Goal: Task Accomplishment & Management: Manage account settings

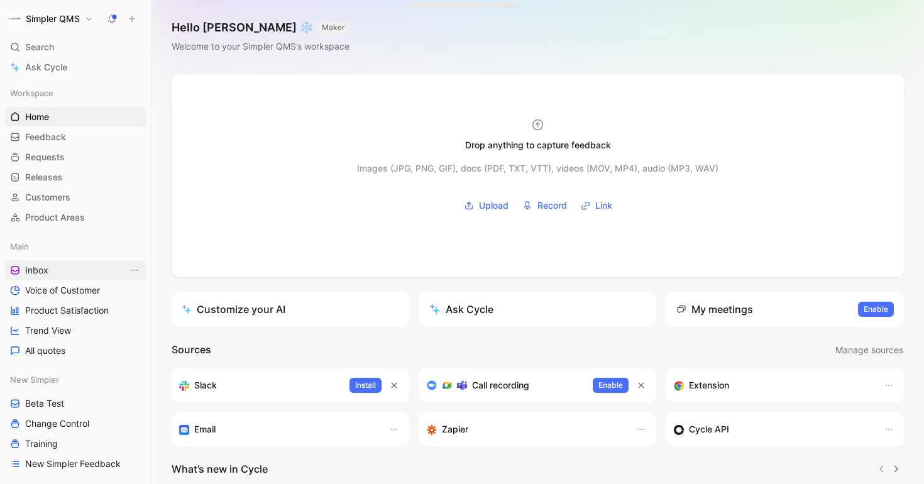
click at [51, 270] on link "Inbox" at bounding box center [75, 270] width 141 height 19
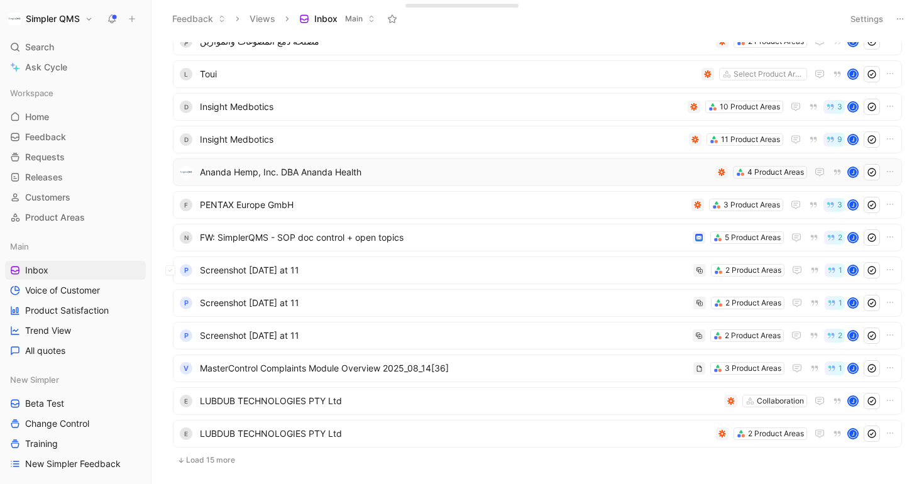
scroll to position [113, 0]
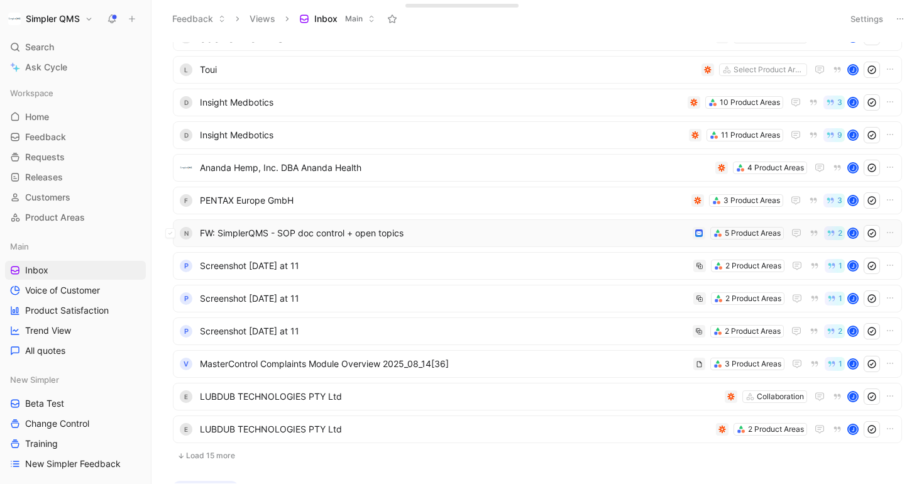
click at [428, 236] on span "FW: SimplerQMS - SOP doc control + open topics" at bounding box center [444, 233] width 488 height 15
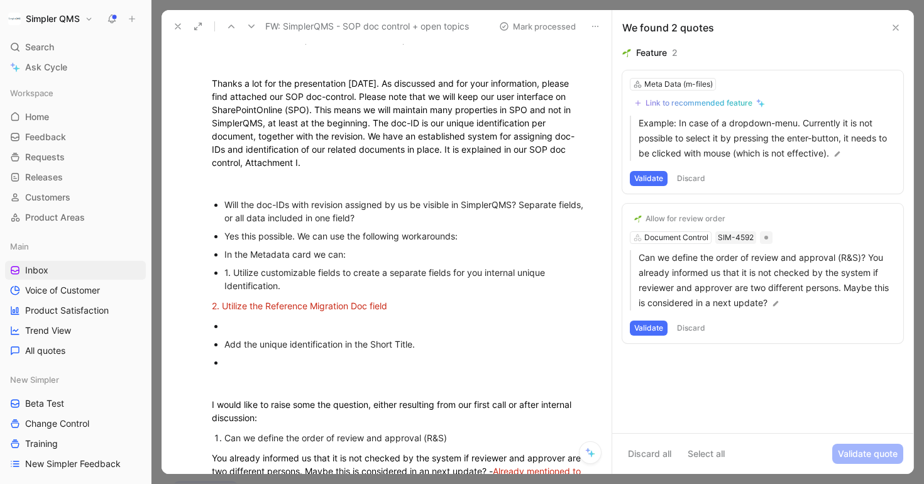
scroll to position [943, 0]
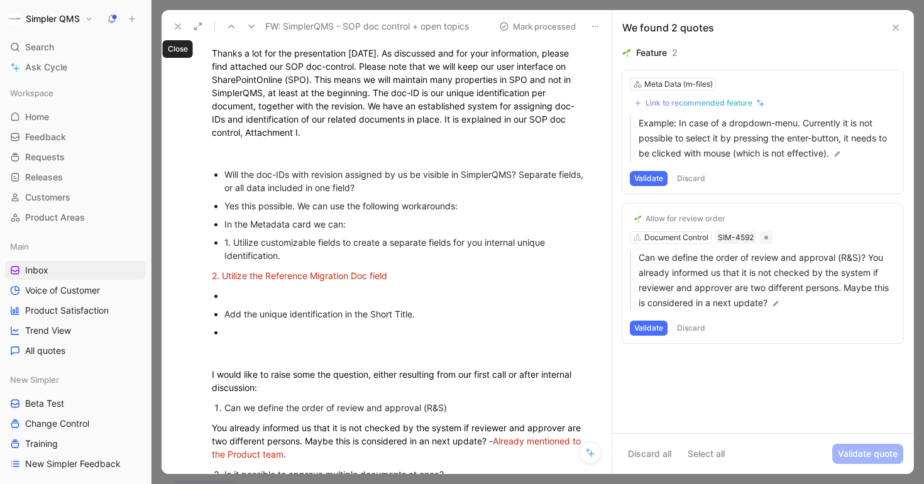
click at [173, 25] on icon at bounding box center [178, 26] width 10 height 10
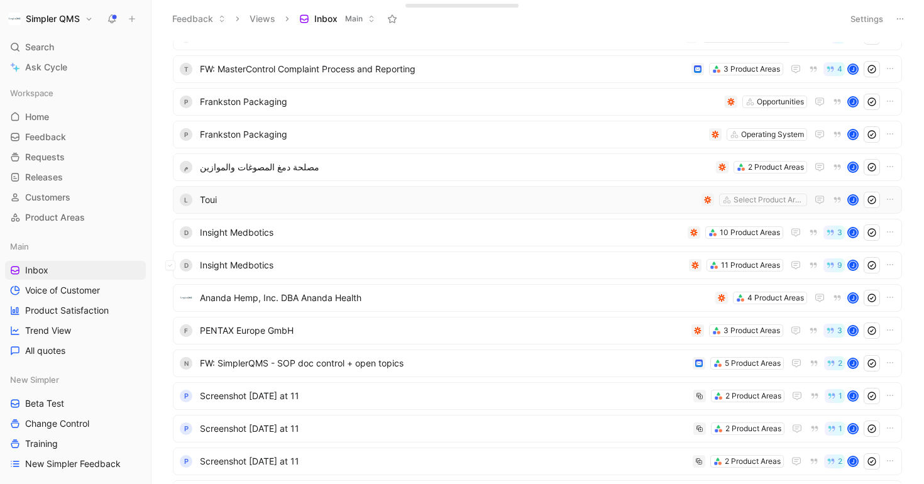
scroll to position [50, 0]
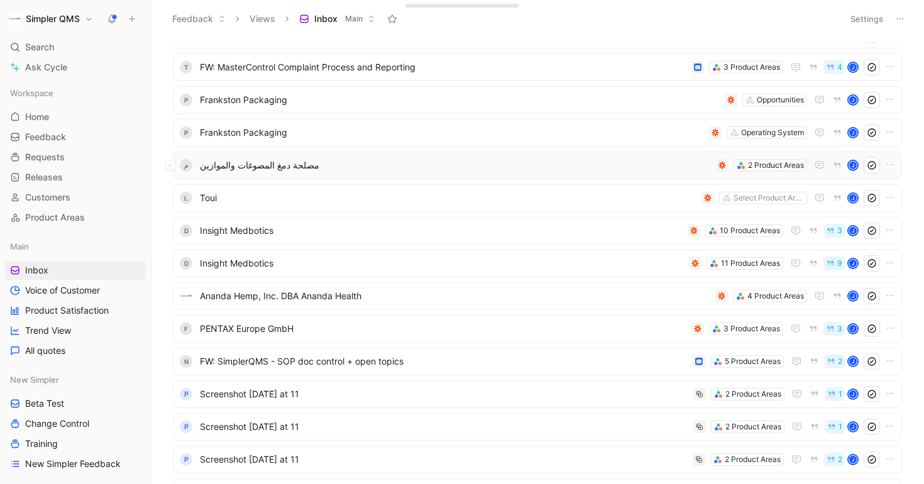
click at [429, 157] on div "م مصلحة دمغ المصوغات والموازين 2 Product Areas J" at bounding box center [537, 165] width 720 height 16
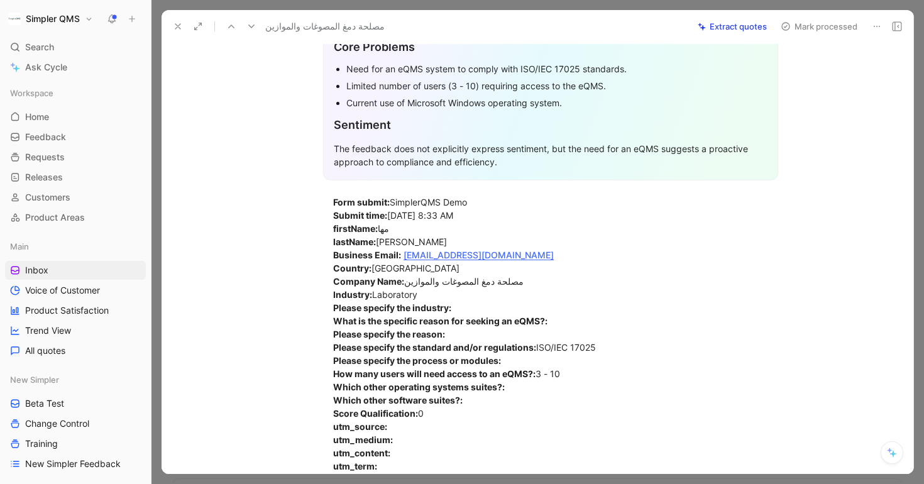
scroll to position [223, 0]
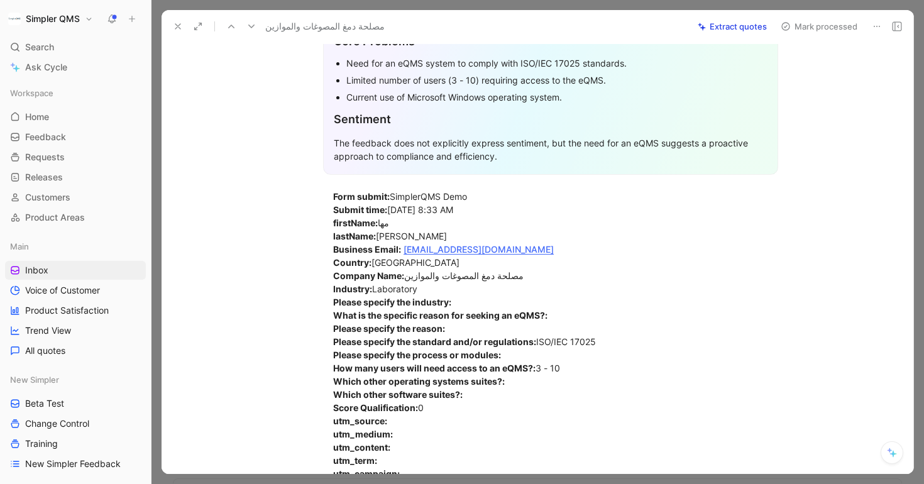
click at [878, 23] on icon at bounding box center [877, 26] width 10 height 10
click at [819, 74] on div "Delete" at bounding box center [842, 71] width 76 height 15
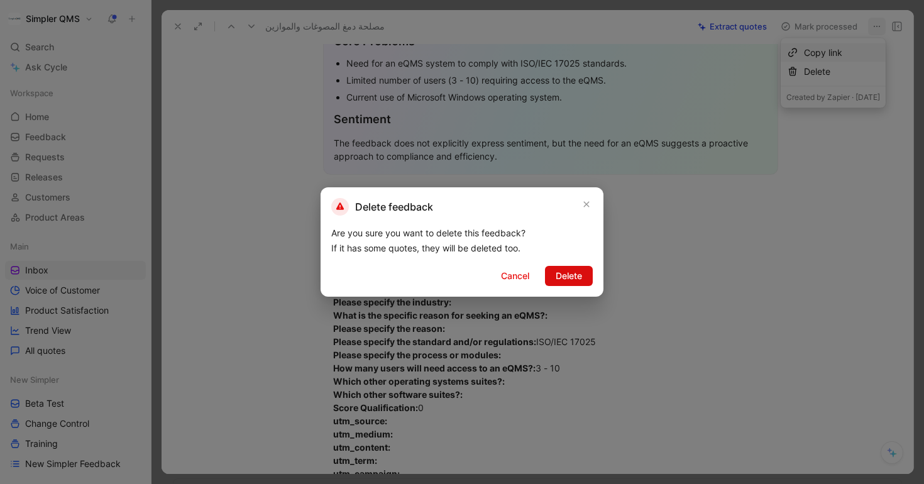
click at [558, 271] on span "Delete" at bounding box center [569, 275] width 26 height 15
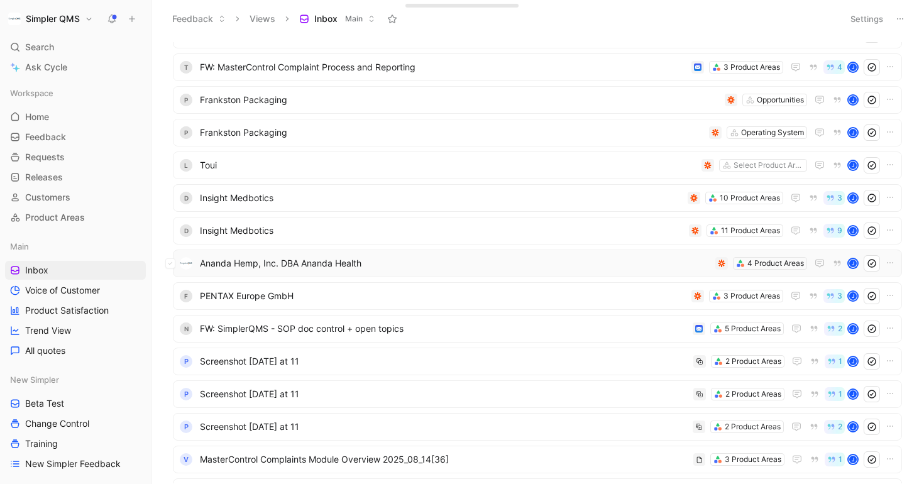
click at [583, 270] on span "Ananda Hemp, Inc. DBA Ananda Health" at bounding box center [455, 263] width 511 height 15
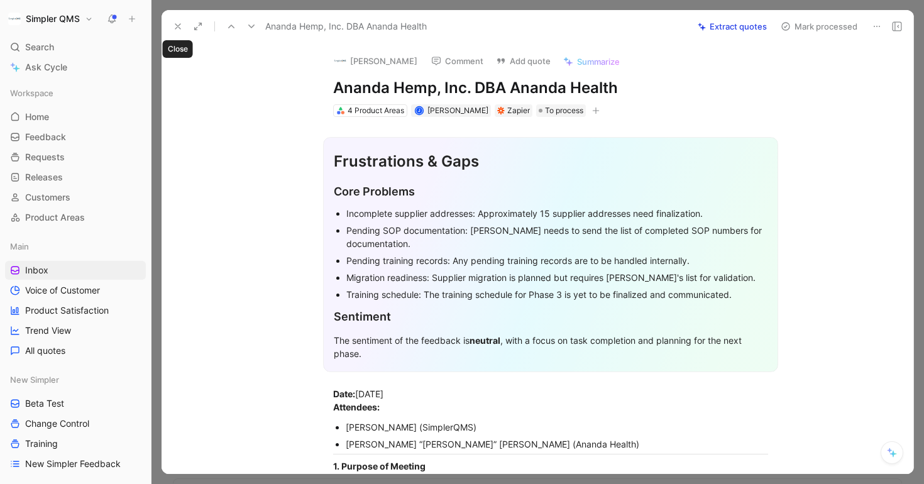
click at [180, 30] on icon at bounding box center [178, 26] width 10 height 10
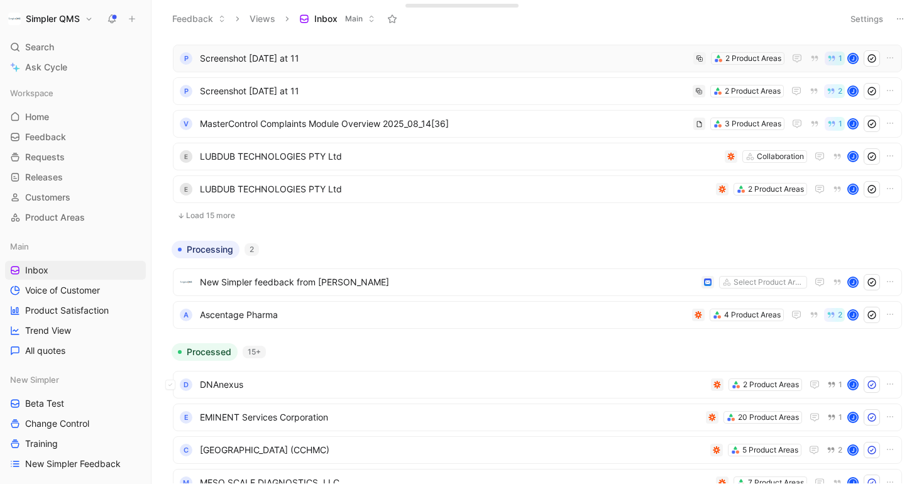
scroll to position [399, 0]
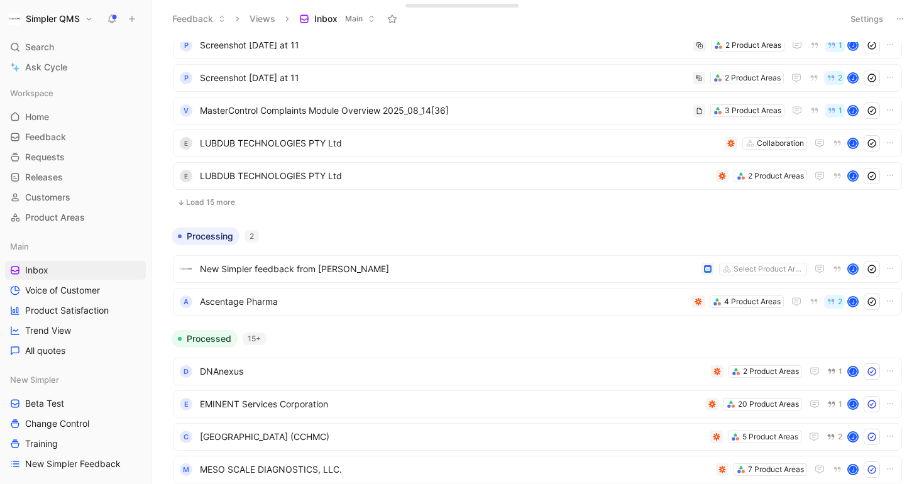
click at [235, 196] on button "Load 15 more" at bounding box center [537, 202] width 729 height 15
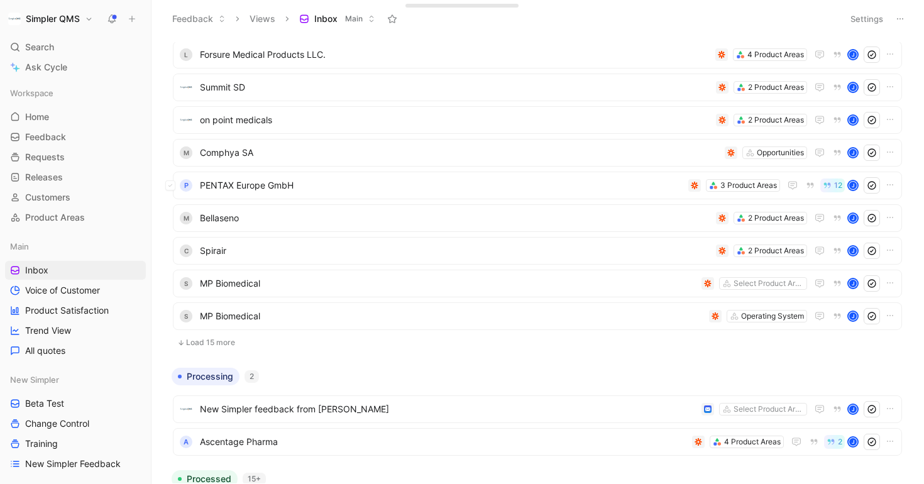
scroll to position [753, 0]
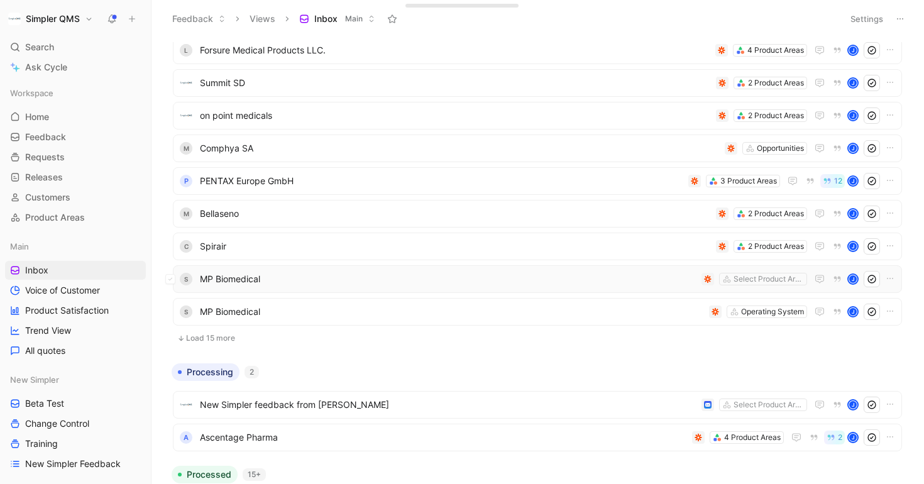
click at [424, 292] on div "s MP Biomedical Select Product Areas J" at bounding box center [537, 279] width 729 height 28
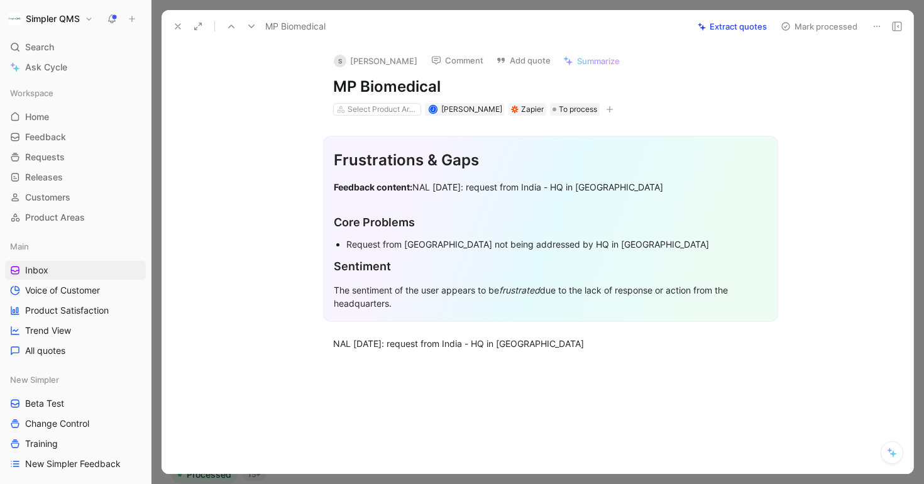
click at [875, 23] on icon at bounding box center [877, 26] width 10 height 10
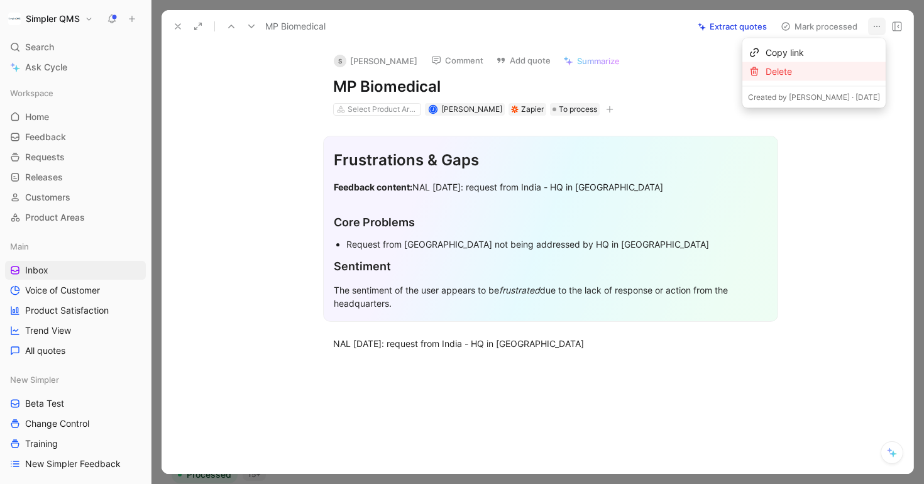
click at [802, 72] on div "Delete" at bounding box center [823, 71] width 114 height 15
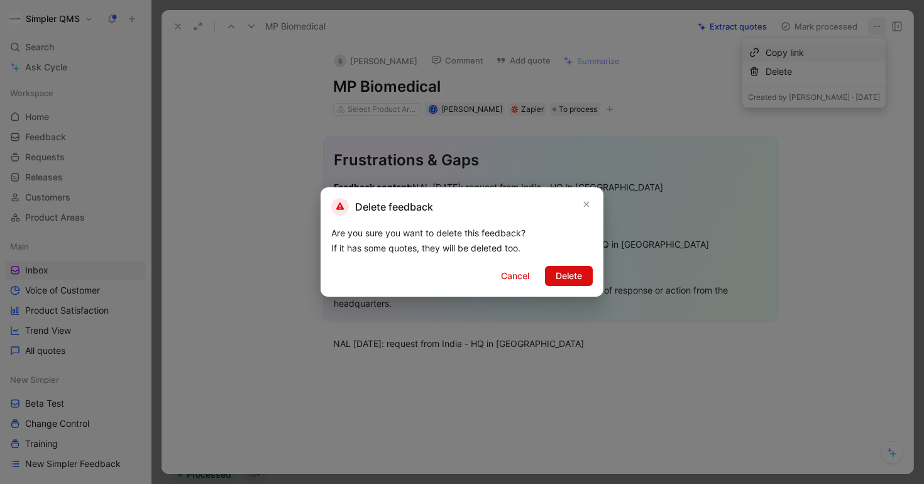
click at [572, 273] on span "Delete" at bounding box center [569, 275] width 26 height 15
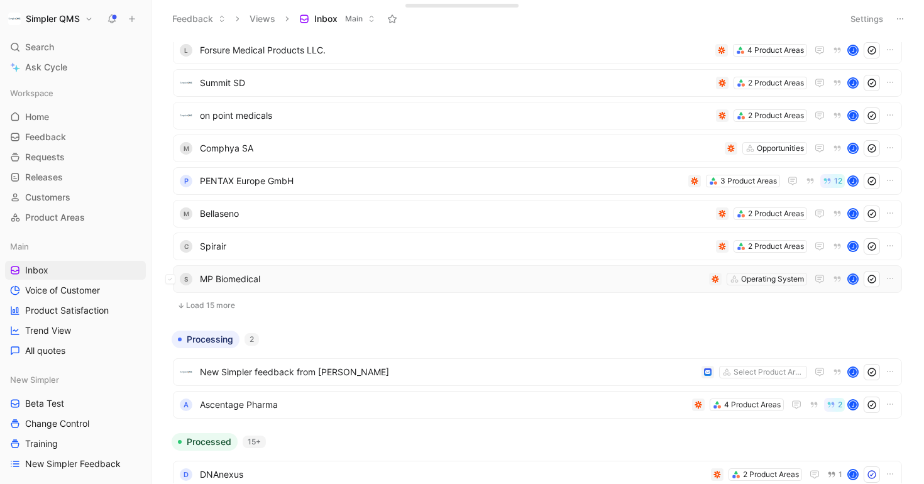
click at [419, 280] on span "MP Biomedical" at bounding box center [452, 279] width 504 height 15
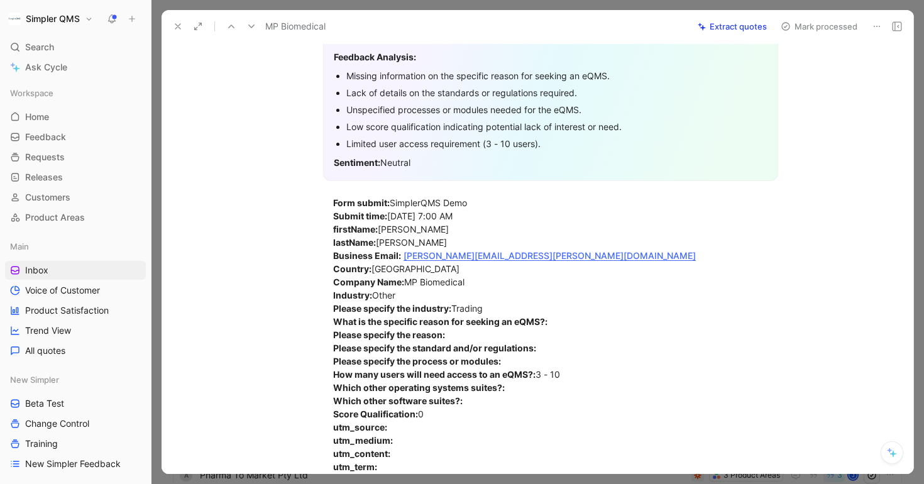
scroll to position [10, 0]
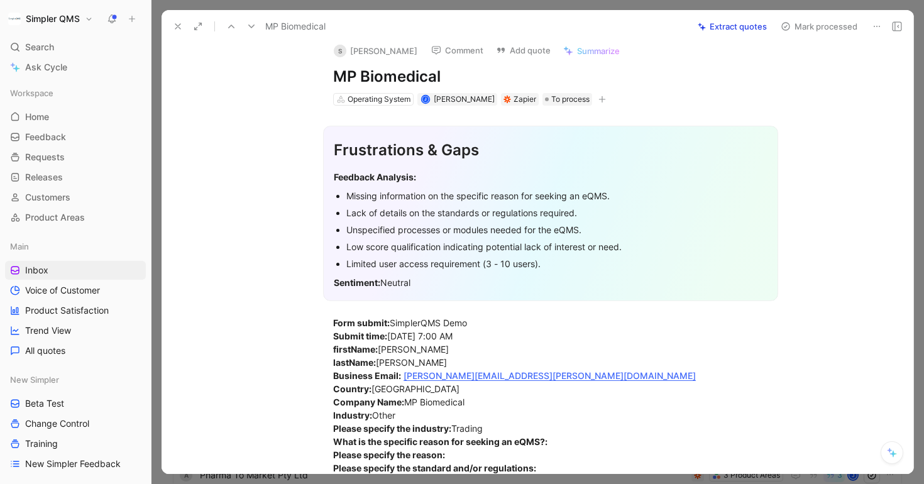
click at [882, 26] on button at bounding box center [877, 27] width 18 height 18
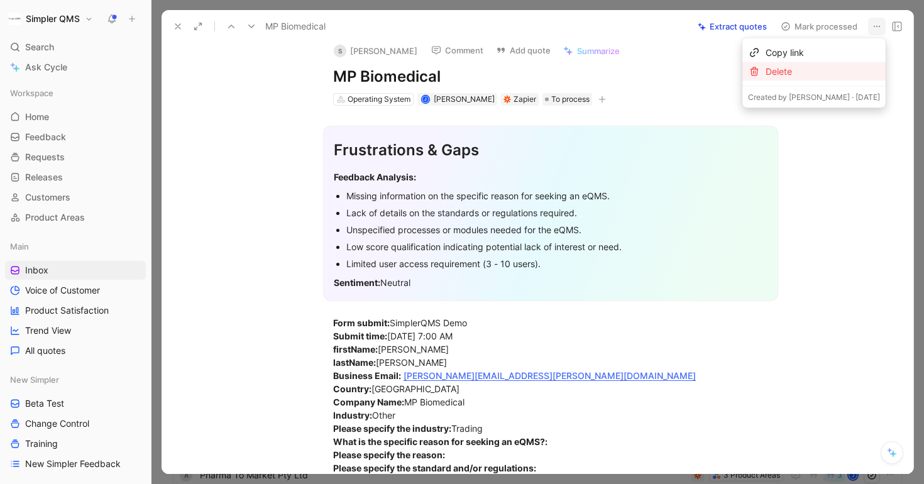
click at [812, 73] on div "Delete" at bounding box center [823, 71] width 114 height 15
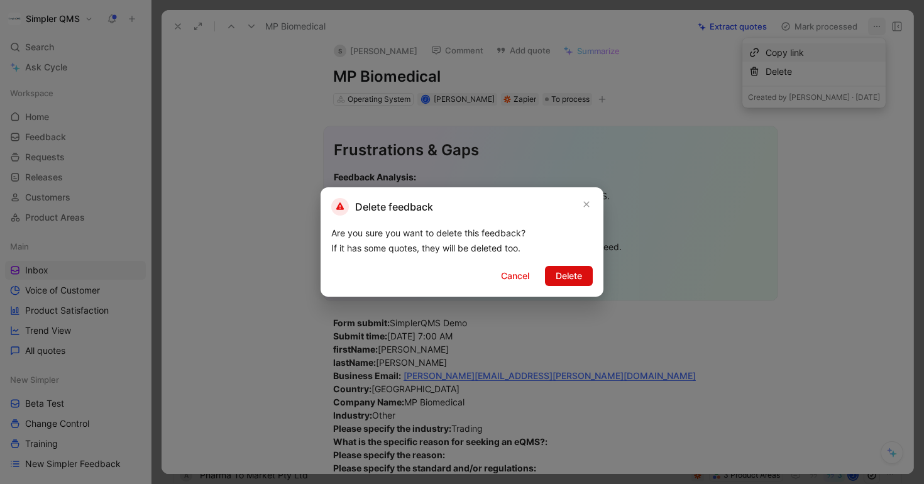
click at [571, 280] on span "Delete" at bounding box center [569, 275] width 26 height 15
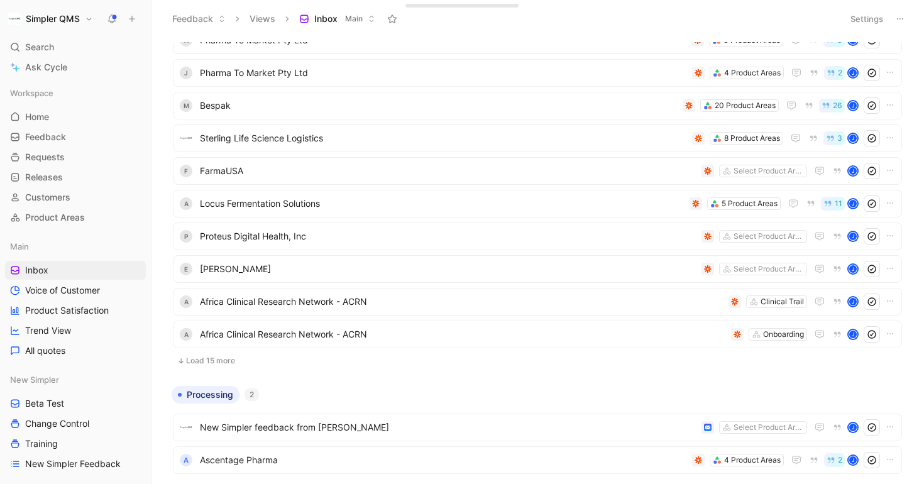
scroll to position [1154, 0]
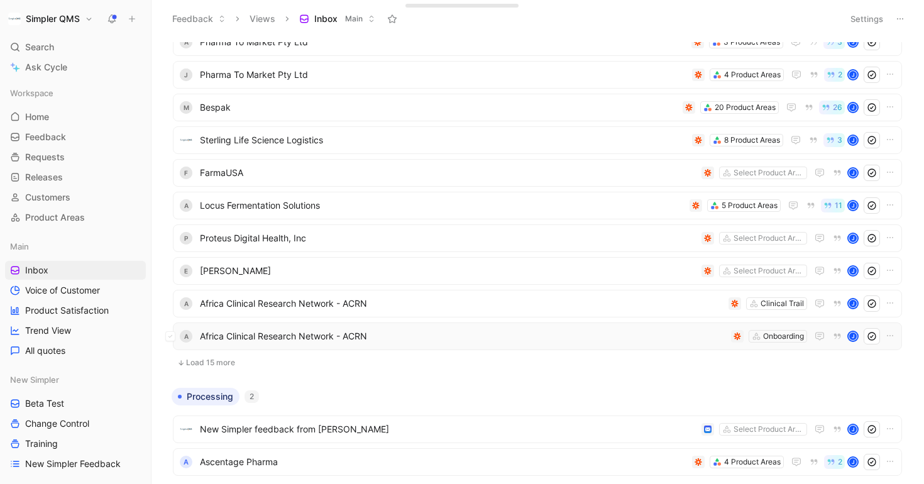
click at [507, 340] on span "Africa Clinical Research Network - ACRN" at bounding box center [463, 336] width 526 height 15
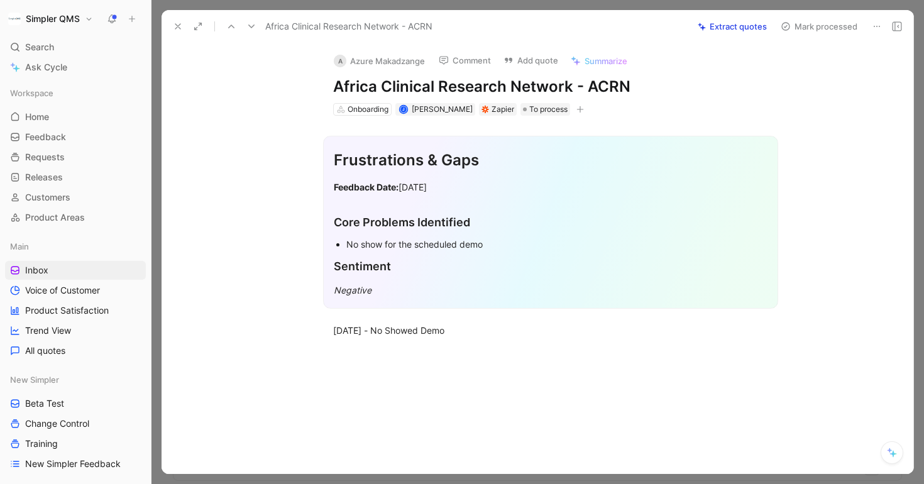
click at [880, 21] on icon at bounding box center [877, 26] width 10 height 10
click at [807, 74] on div "Delete" at bounding box center [842, 71] width 76 height 15
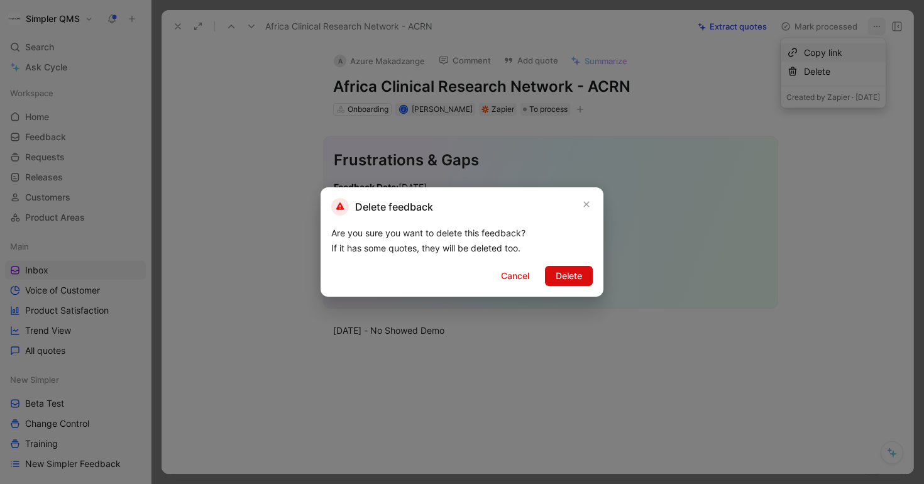
click at [570, 279] on span "Delete" at bounding box center [569, 275] width 26 height 15
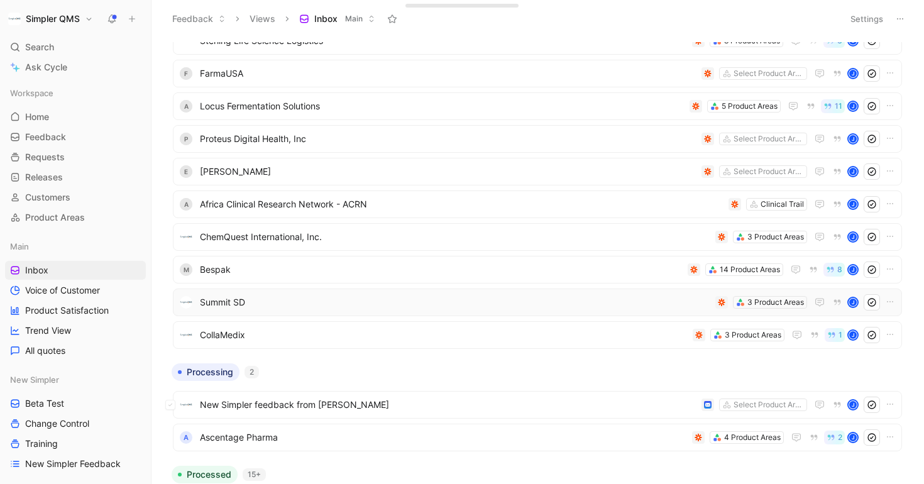
scroll to position [1252, 0]
click at [381, 328] on span "CollaMedix" at bounding box center [444, 335] width 488 height 15
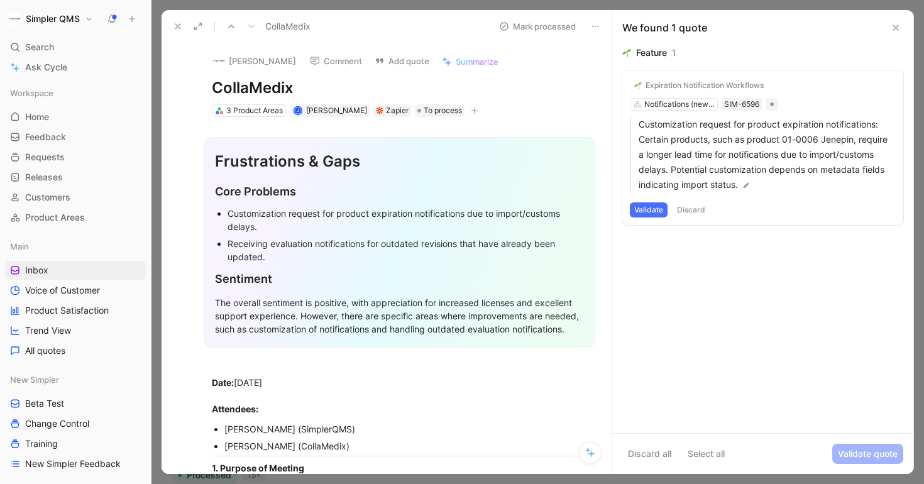
drag, startPoint x: 304, startPoint y: 86, endPoint x: 195, endPoint y: 84, distance: 109.4
click at [195, 84] on div "[PERSON_NAME] Comment Add quote Summarize CollaMedix 3 Product Areas J [PERSON_…" at bounding box center [400, 80] width 424 height 75
copy h1 "CollaMedix"
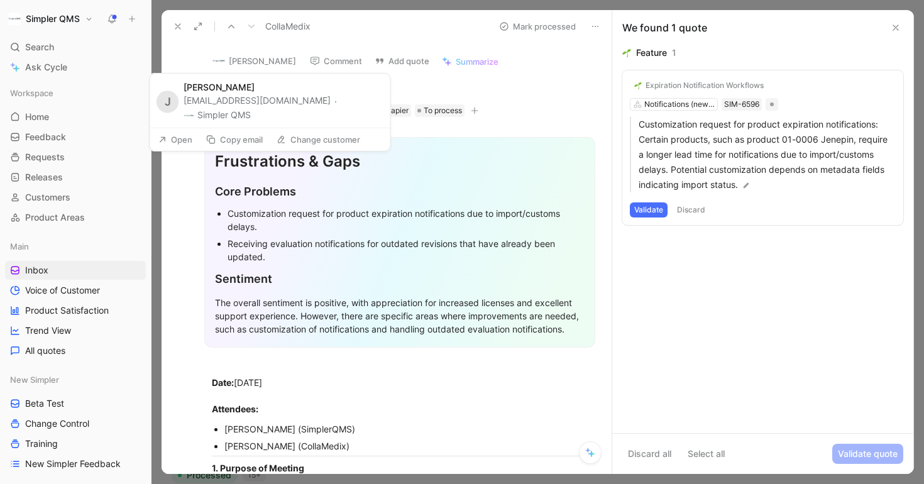
click at [231, 59] on button "[PERSON_NAME]" at bounding box center [254, 61] width 95 height 19
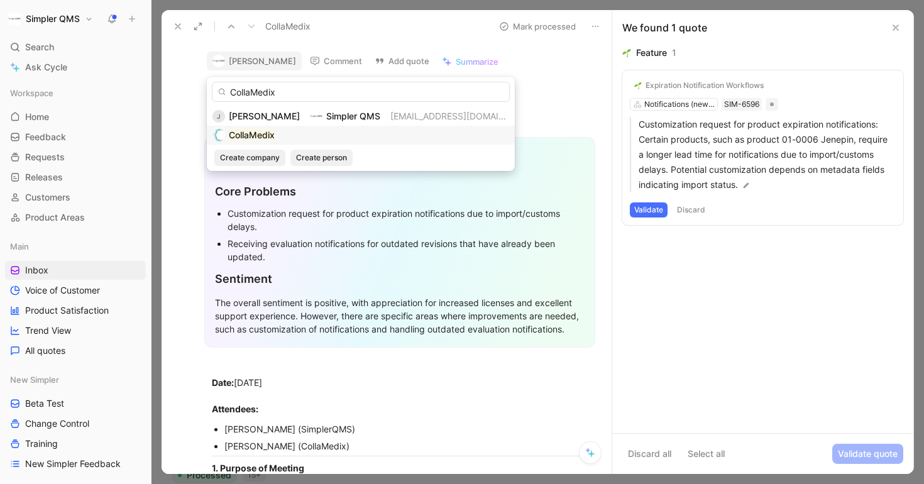
type input "CollaMedix"
click at [265, 132] on mark "CollaMedix" at bounding box center [252, 135] width 46 height 11
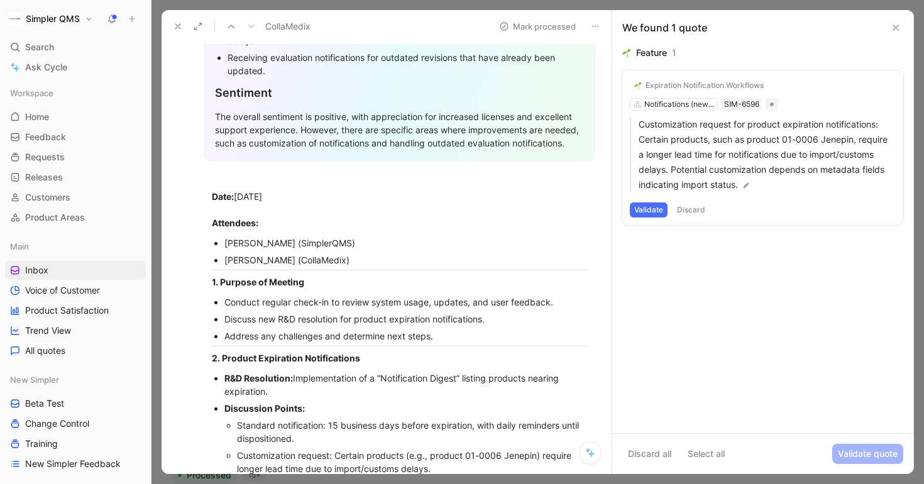
scroll to position [196, 0]
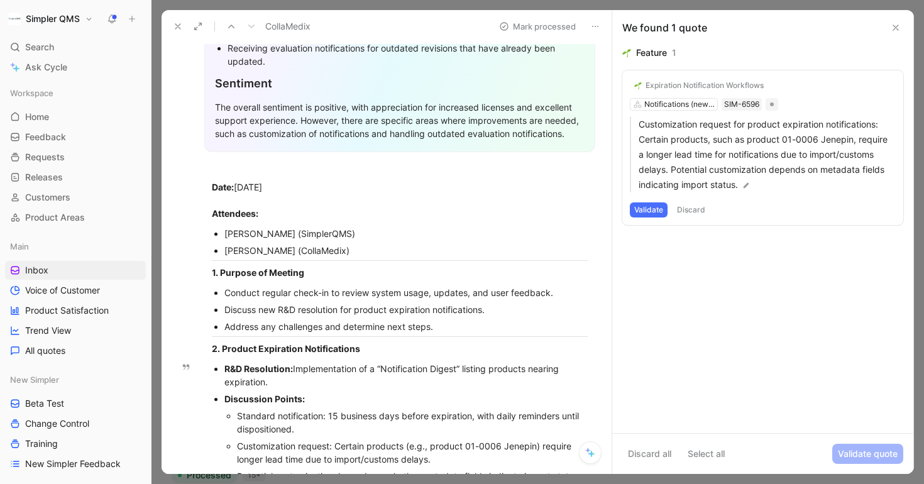
click at [655, 212] on button "Validate" at bounding box center [649, 209] width 38 height 15
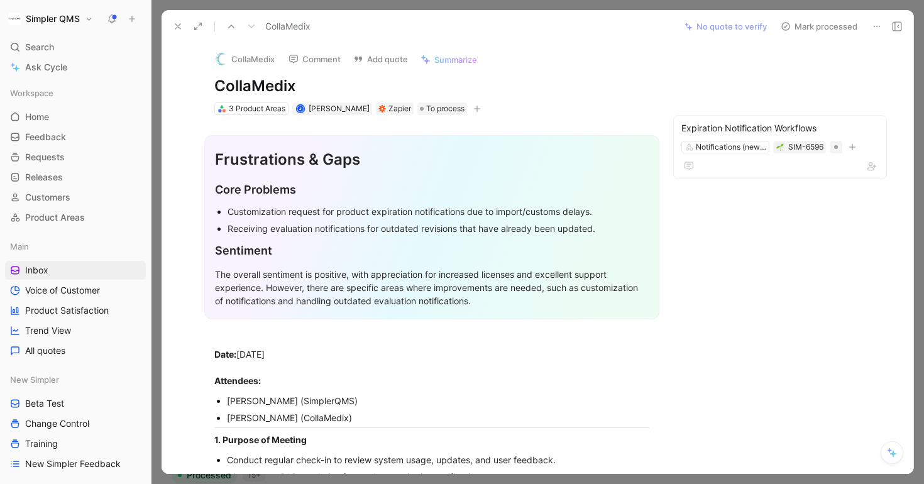
scroll to position [0, 0]
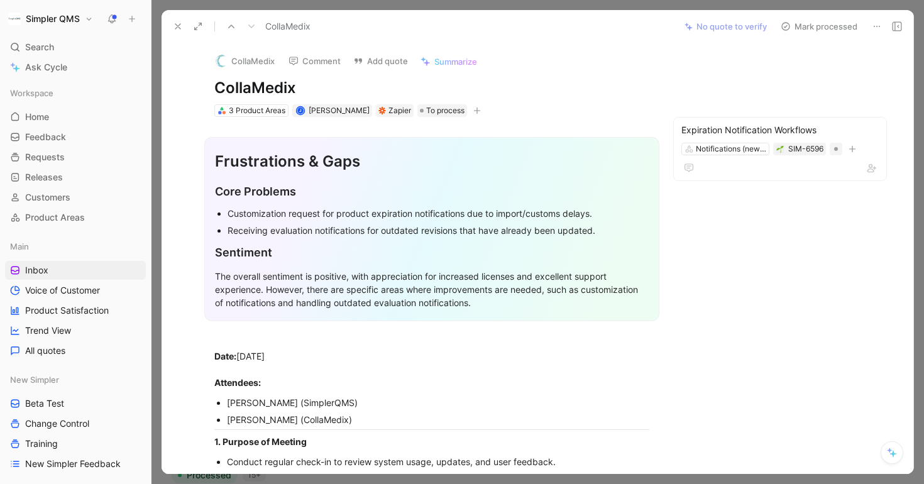
click at [787, 30] on icon at bounding box center [786, 26] width 10 height 10
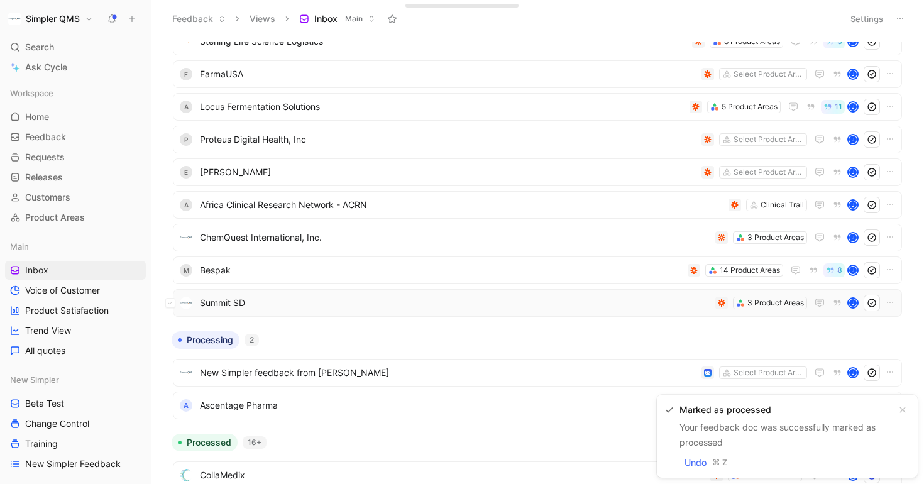
click at [441, 292] on div "Summit SD 3 Product Areas J" at bounding box center [537, 303] width 729 height 28
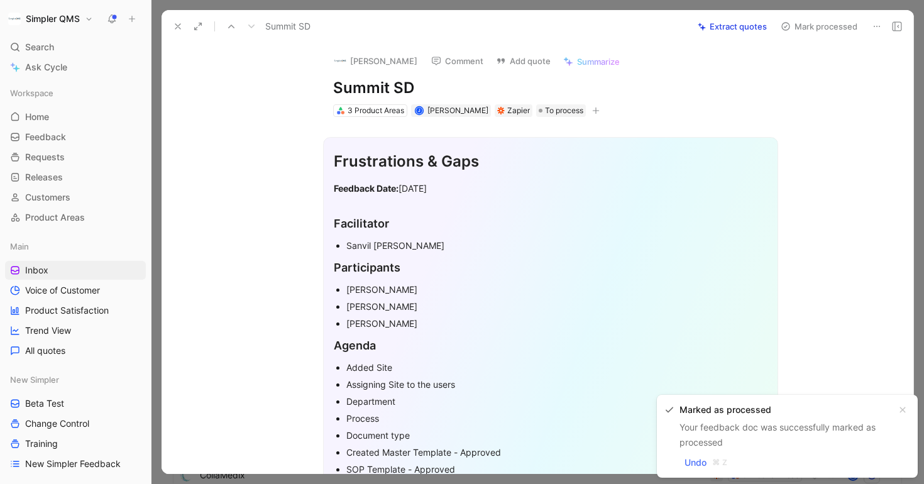
drag, startPoint x: 421, startPoint y: 93, endPoint x: 298, endPoint y: 93, distance: 122.6
click at [298, 93] on div "[PERSON_NAME] Comment Add quote Summarize Summit SD 3 Product Areas J [PERSON_N…" at bounding box center [538, 258] width 752 height 431
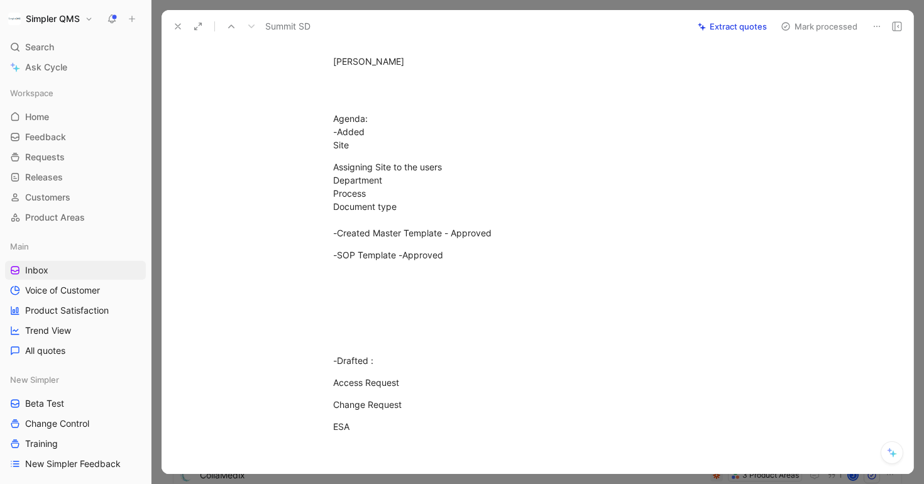
scroll to position [1047, 0]
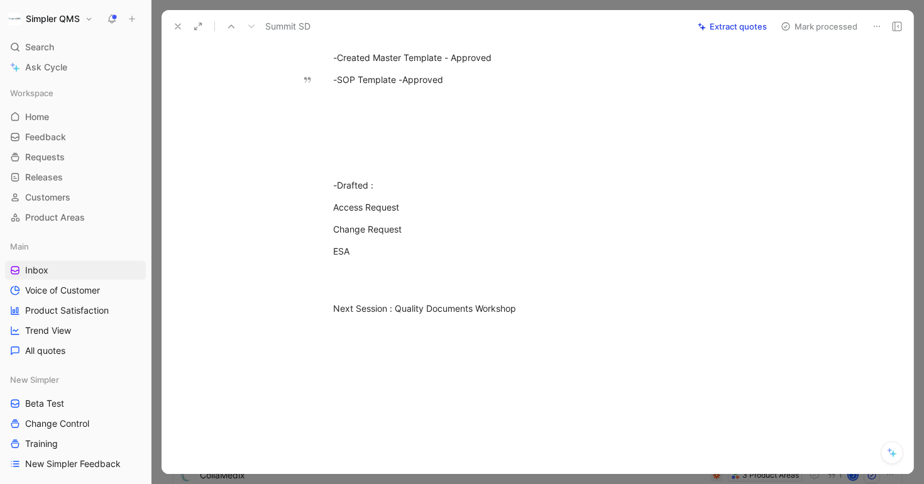
click at [876, 26] on icon at bounding box center [877, 26] width 10 height 10
click at [804, 71] on div "Delete" at bounding box center [842, 71] width 76 height 15
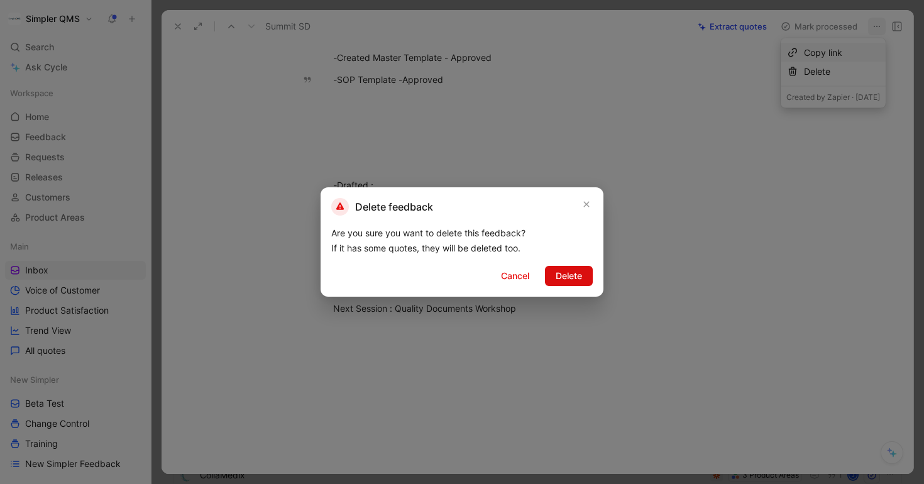
click at [565, 279] on span "Delete" at bounding box center [569, 275] width 26 height 15
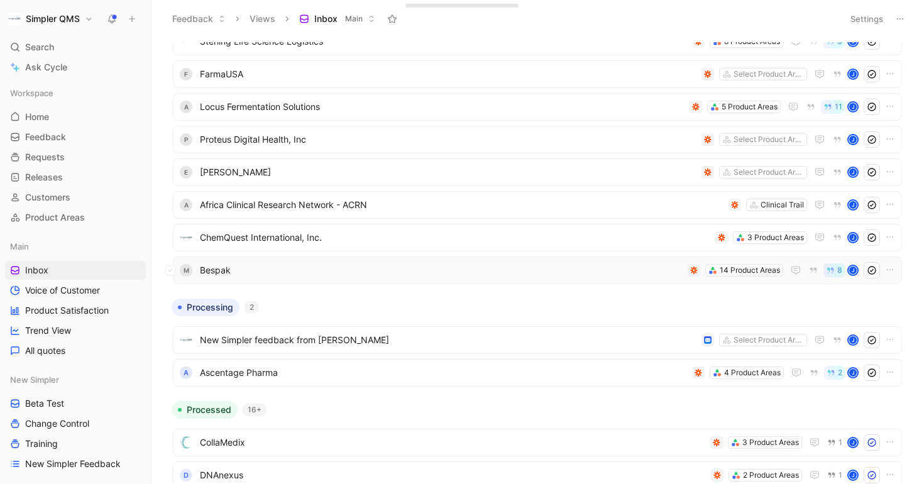
click at [384, 273] on span "Bespak" at bounding box center [441, 270] width 483 height 15
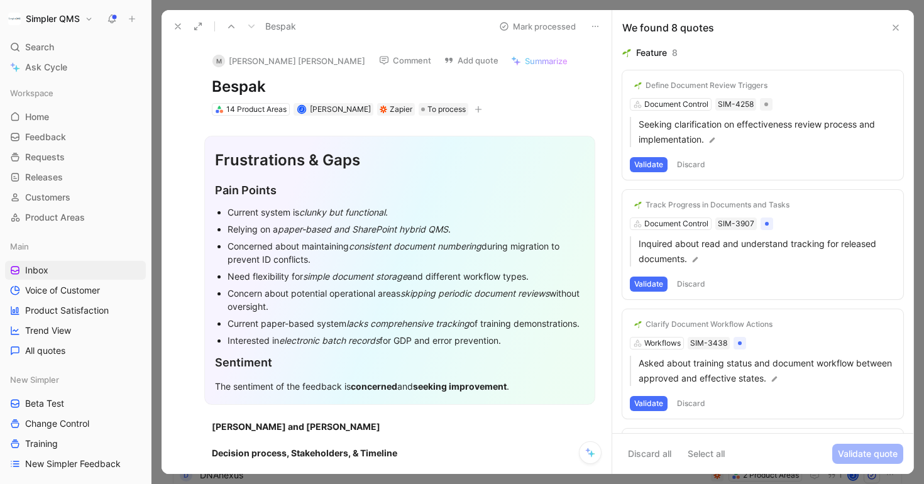
click at [174, 22] on icon at bounding box center [178, 26] width 10 height 10
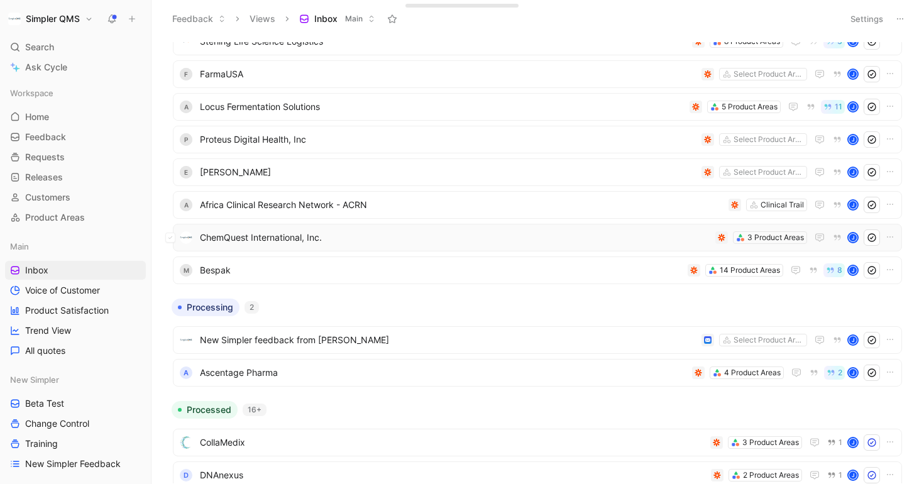
click at [390, 234] on span "ChemQuest International, Inc." at bounding box center [455, 237] width 511 height 15
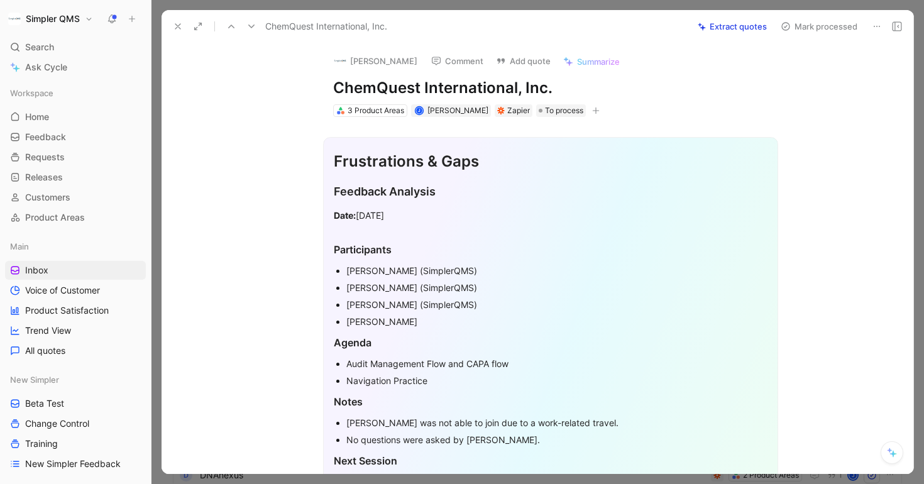
drag, startPoint x: 558, startPoint y: 92, endPoint x: 298, endPoint y: 89, distance: 259.7
click at [298, 89] on div "[PERSON_NAME] Comment Add quote Summarize ChemQuest International, Inc. 3 Produ…" at bounding box center [538, 258] width 752 height 431
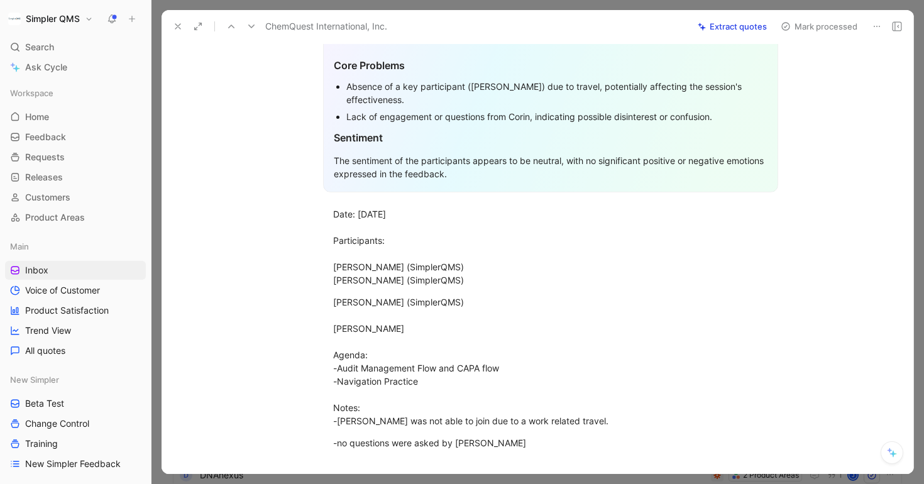
scroll to position [674, 0]
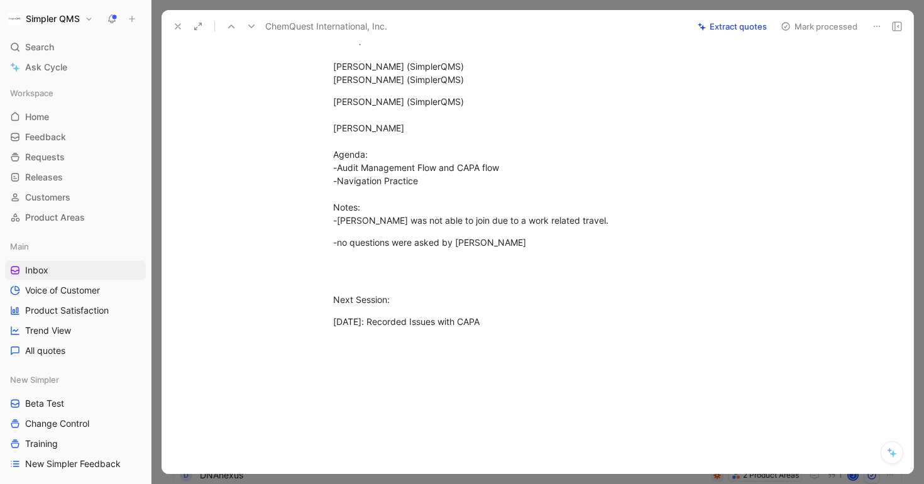
click at [876, 21] on icon at bounding box center [877, 26] width 10 height 10
click at [804, 71] on div "Delete" at bounding box center [842, 71] width 76 height 15
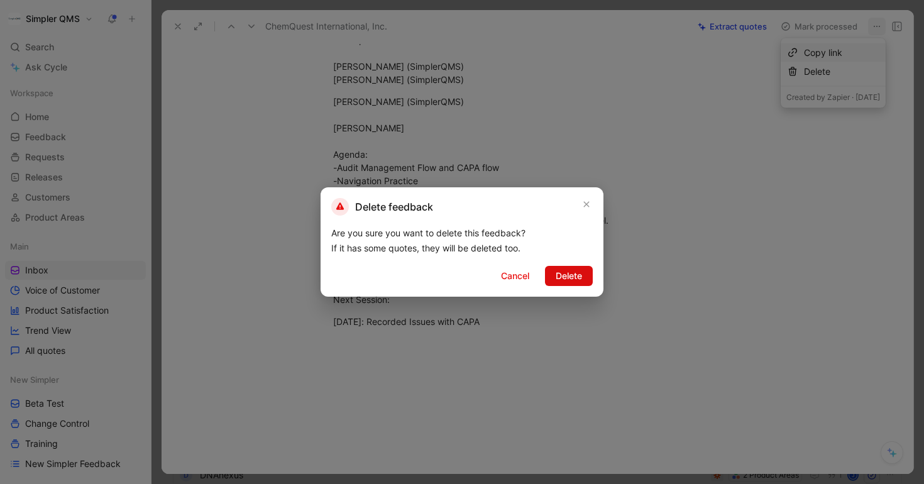
click at [563, 272] on span "Delete" at bounding box center [569, 275] width 26 height 15
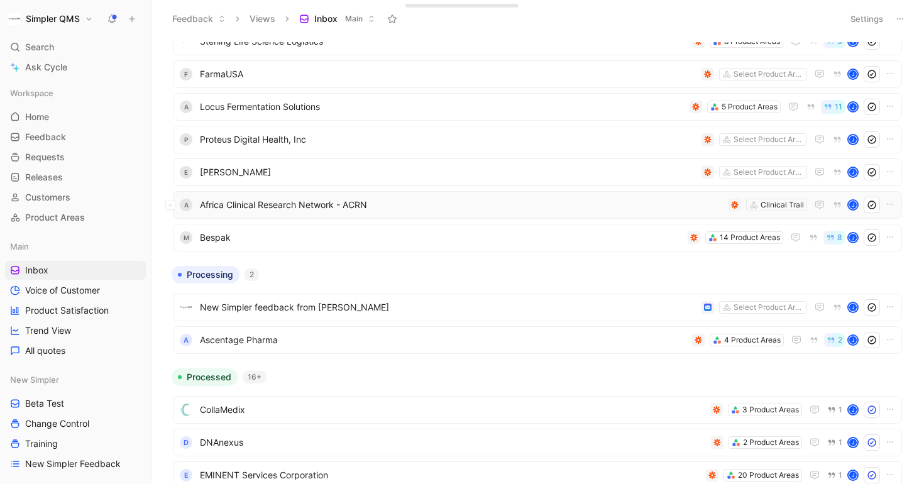
click at [480, 209] on span "Africa Clinical Research Network - ACRN" at bounding box center [462, 204] width 524 height 15
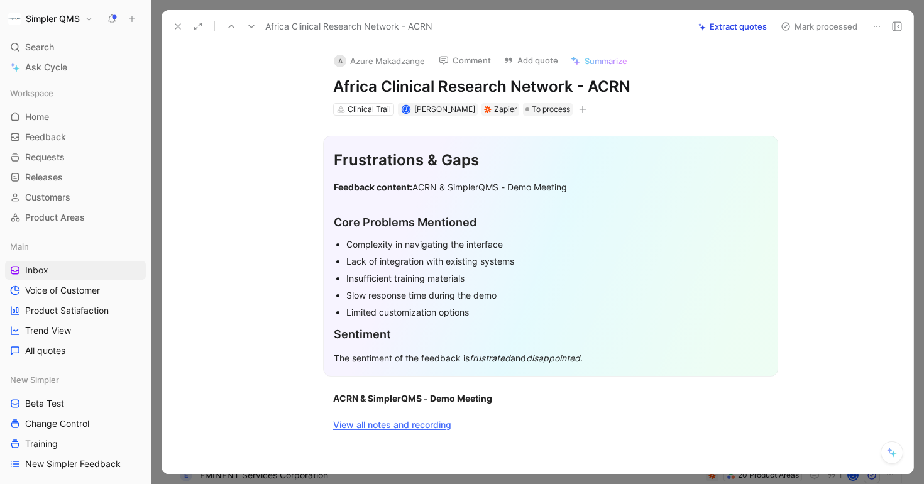
click at [875, 23] on icon at bounding box center [877, 26] width 10 height 10
click at [804, 74] on div "Delete" at bounding box center [842, 71] width 76 height 15
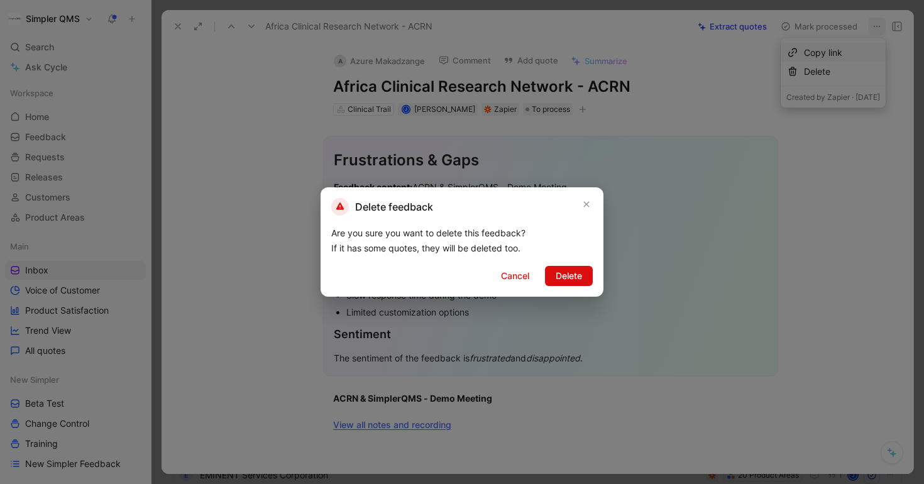
click at [568, 280] on span "Delete" at bounding box center [569, 275] width 26 height 15
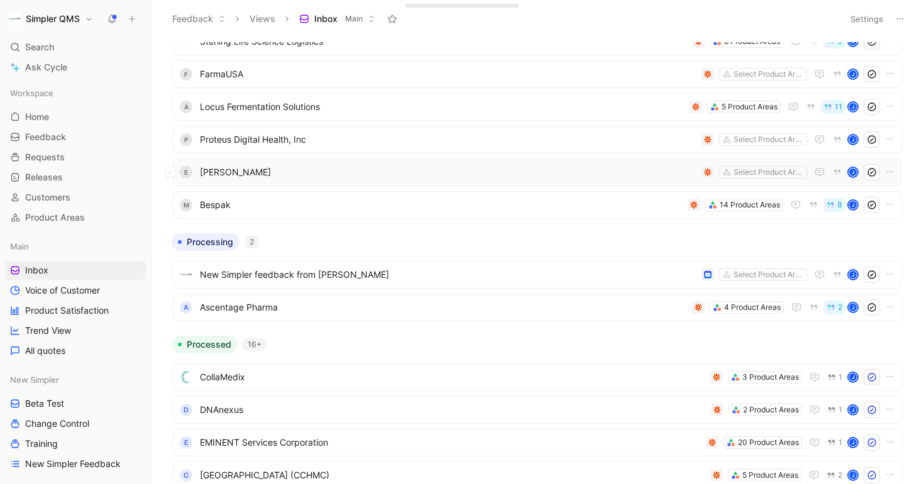
click at [494, 176] on span "[PERSON_NAME]" at bounding box center [448, 172] width 497 height 15
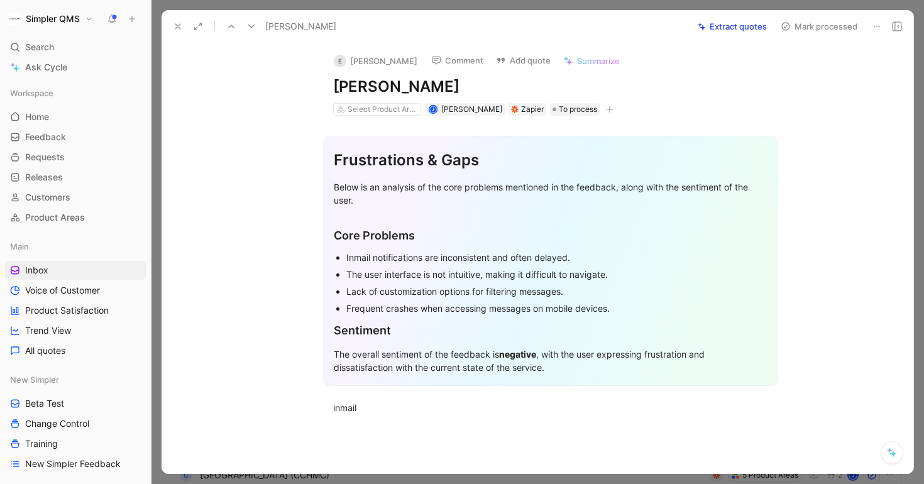
click at [881, 22] on icon at bounding box center [877, 26] width 10 height 10
click at [810, 74] on div "Delete" at bounding box center [842, 71] width 76 height 15
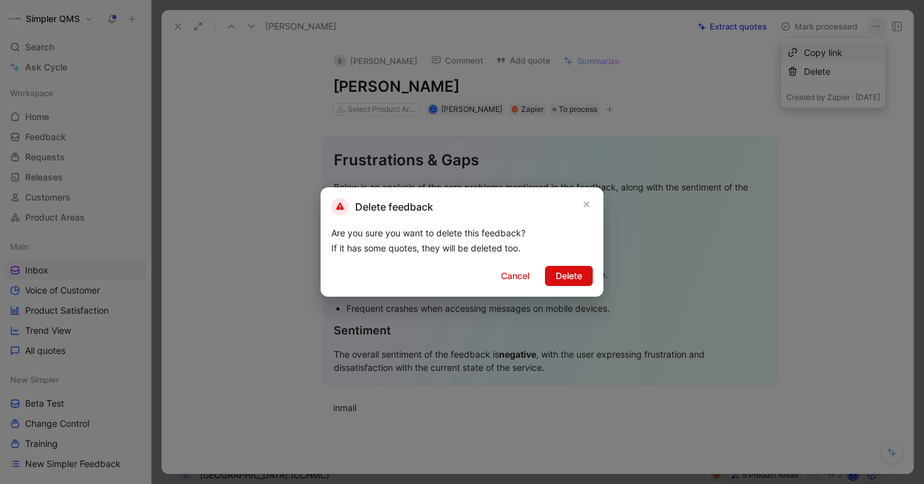
click at [561, 274] on span "Delete" at bounding box center [569, 275] width 26 height 15
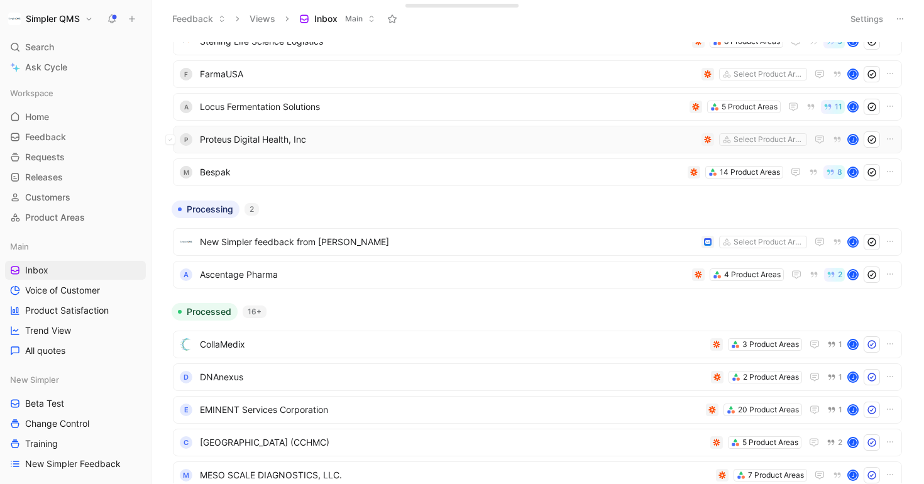
click at [556, 150] on div "P Proteus Digital Health, Inc Select Product Areas J" at bounding box center [537, 140] width 729 height 28
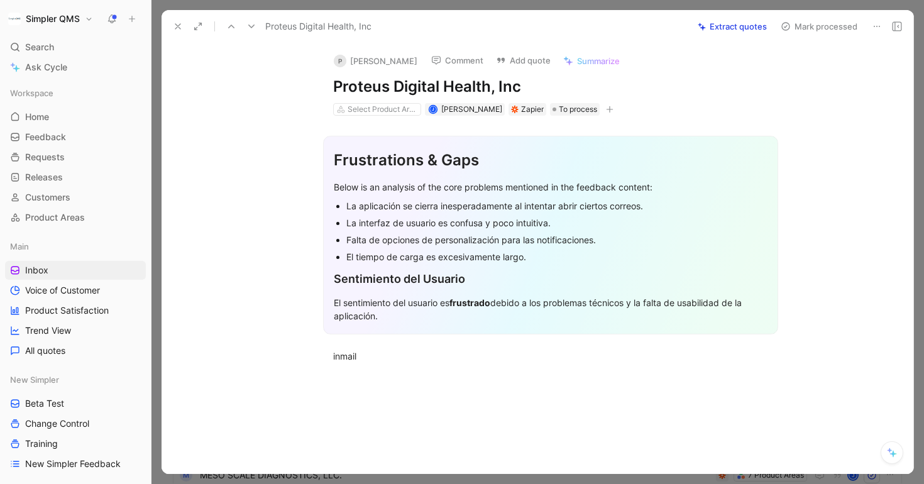
click at [873, 27] on icon at bounding box center [877, 26] width 10 height 10
click at [804, 75] on div "Delete" at bounding box center [842, 71] width 76 height 15
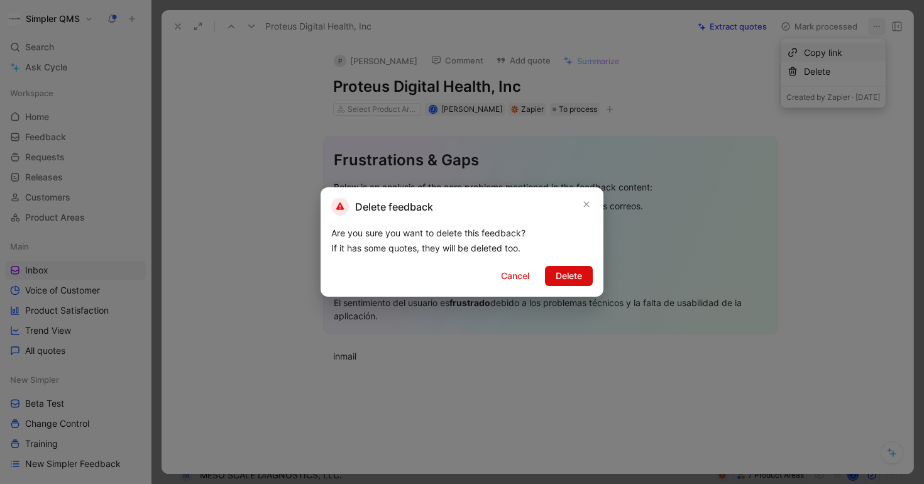
click at [580, 270] on span "Delete" at bounding box center [569, 275] width 26 height 15
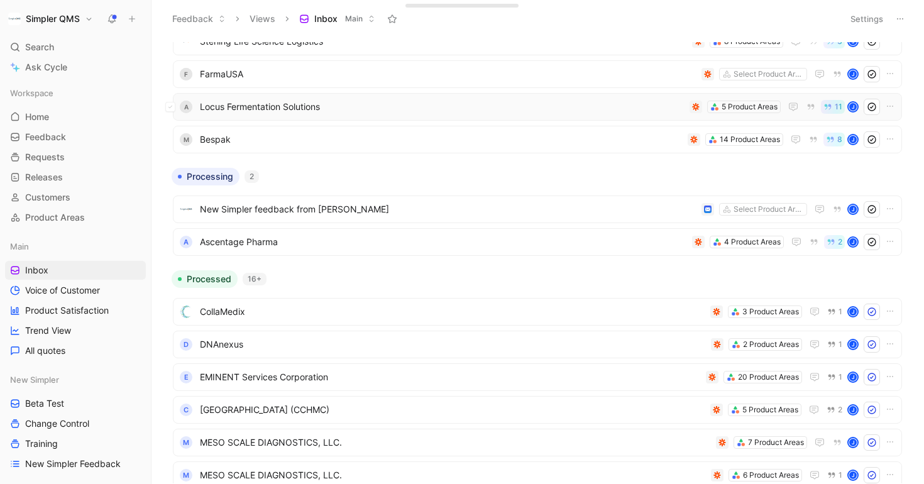
click at [565, 104] on span "Locus Fermentation Solutions" at bounding box center [442, 106] width 485 height 15
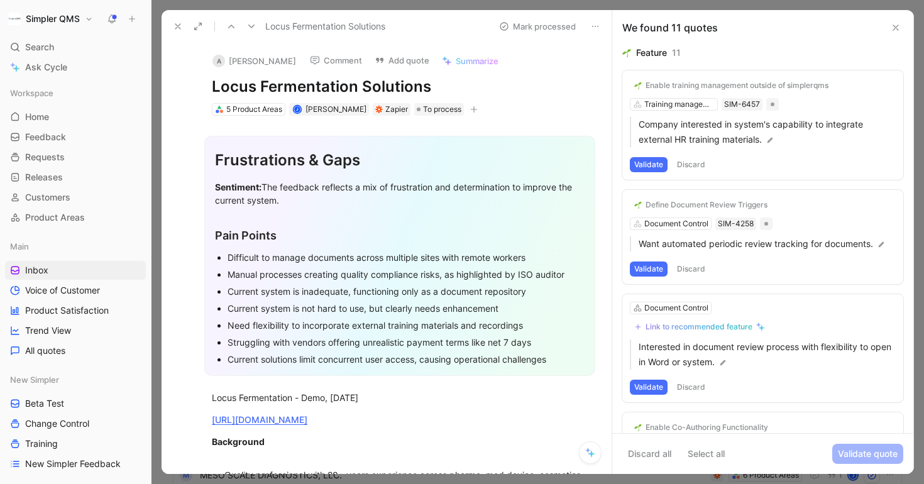
click at [179, 30] on icon at bounding box center [178, 26] width 10 height 10
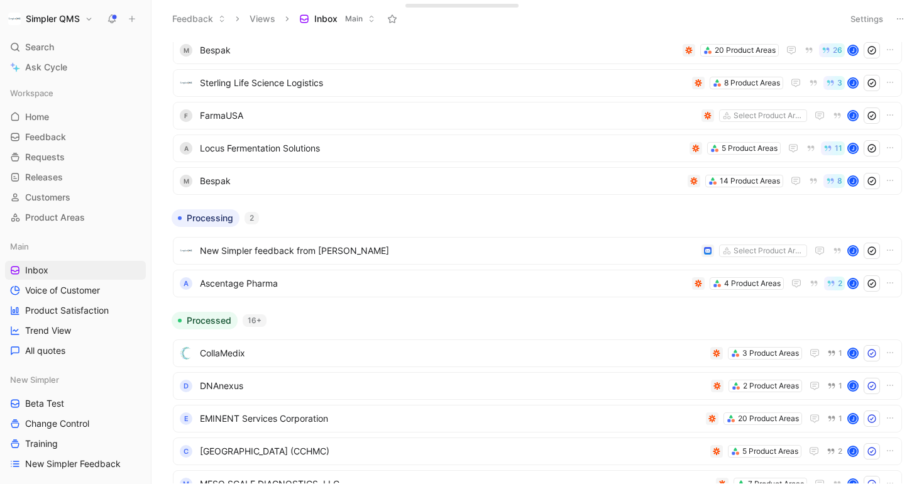
scroll to position [1200, 0]
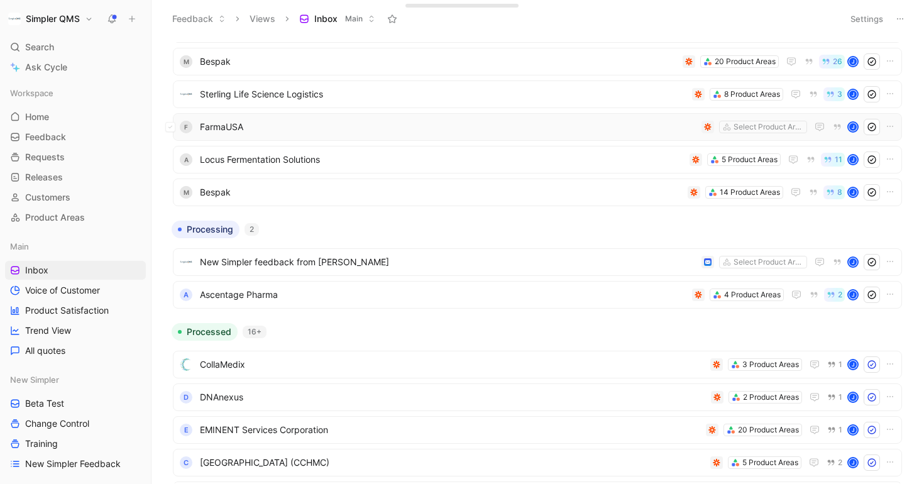
click at [367, 125] on span "FarmaUSA" at bounding box center [448, 126] width 497 height 15
